Goal: Register for event/course

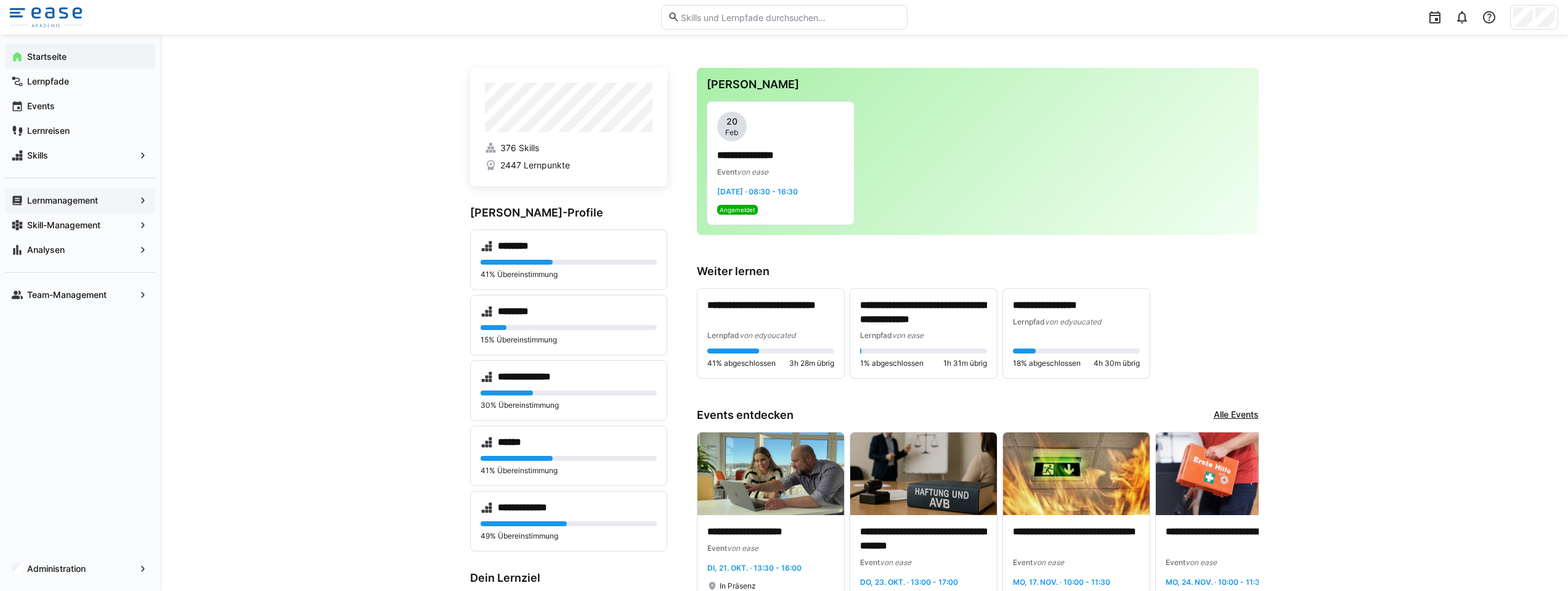
click at [105, 207] on div "Lernmanagement" at bounding box center [80, 201] width 151 height 24
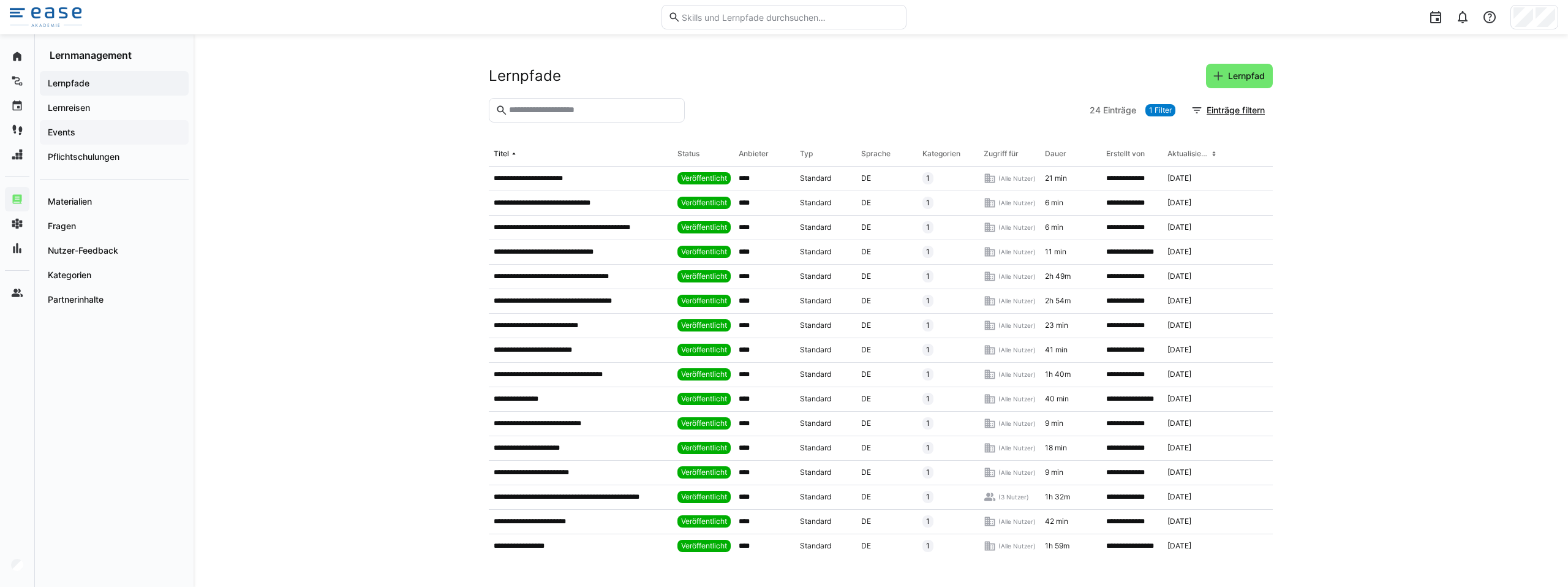
click at [101, 130] on span "Events" at bounding box center [114, 132] width 137 height 12
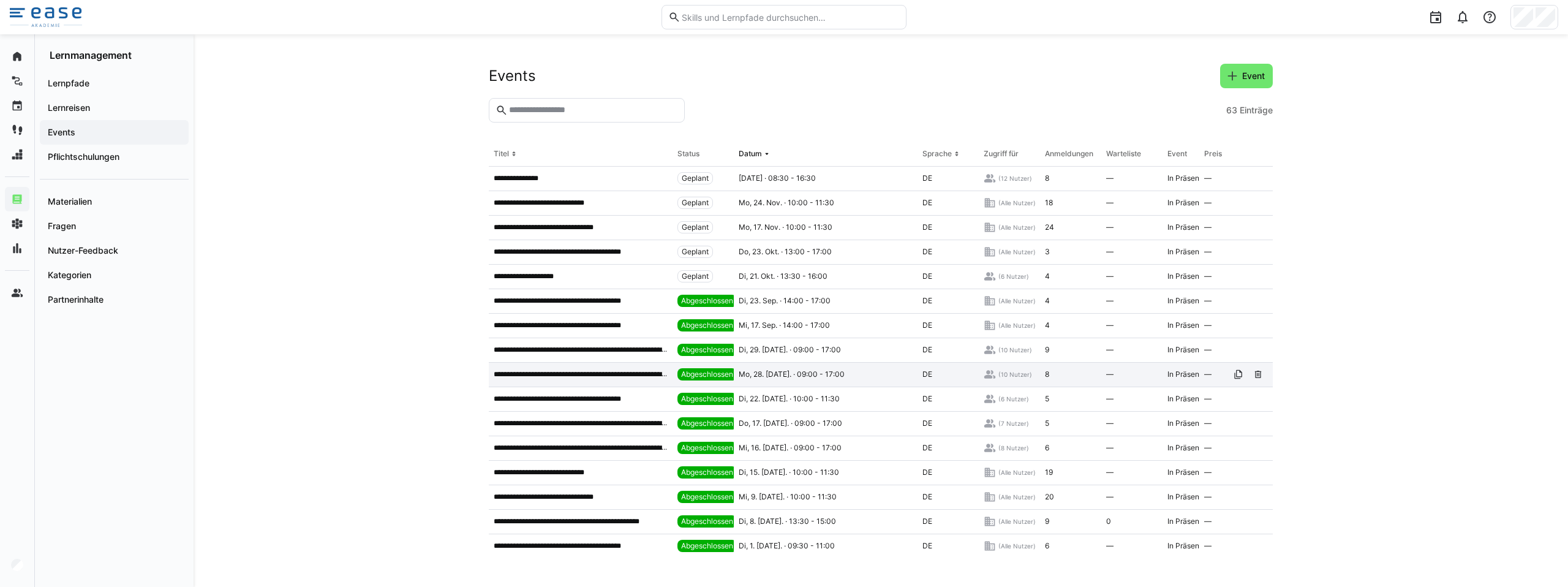
click at [536, 381] on div "**********" at bounding box center [581, 375] width 184 height 24
